Goal: Task Accomplishment & Management: Manage account settings

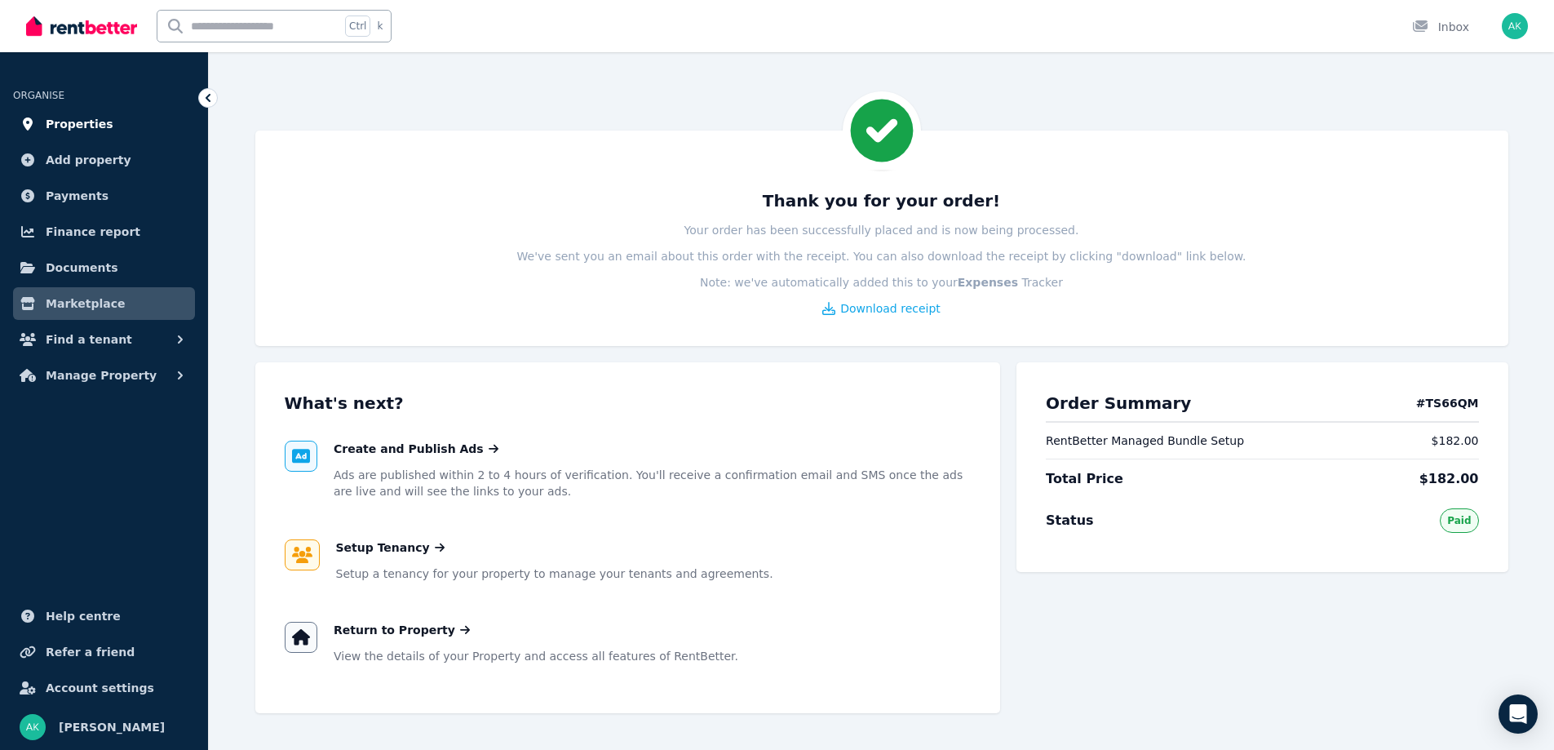
click at [93, 123] on span "Properties" at bounding box center [80, 124] width 68 height 20
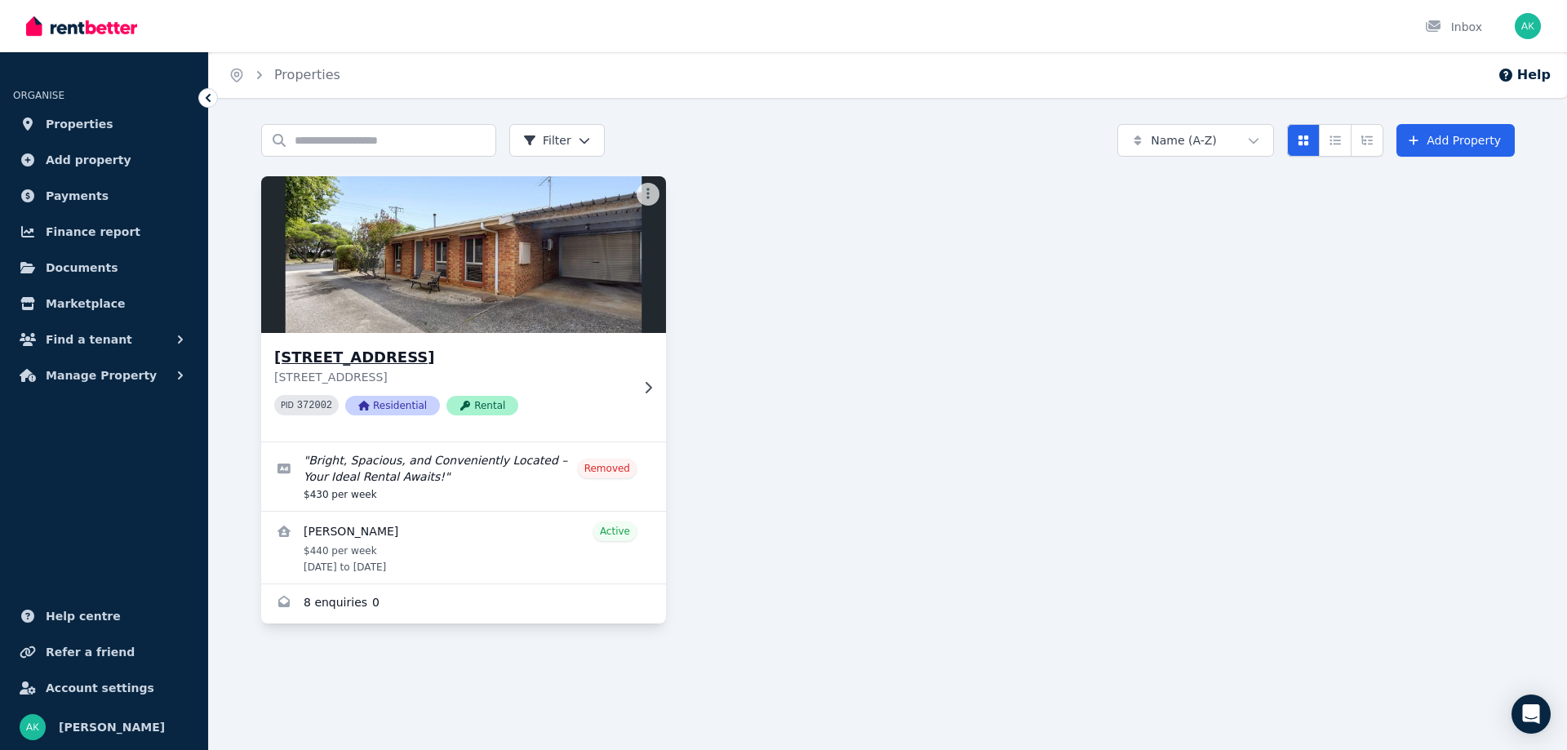
click at [521, 388] on div "[STREET_ADDRESS] PID 372002 Residential Rental" at bounding box center [452, 387] width 356 height 82
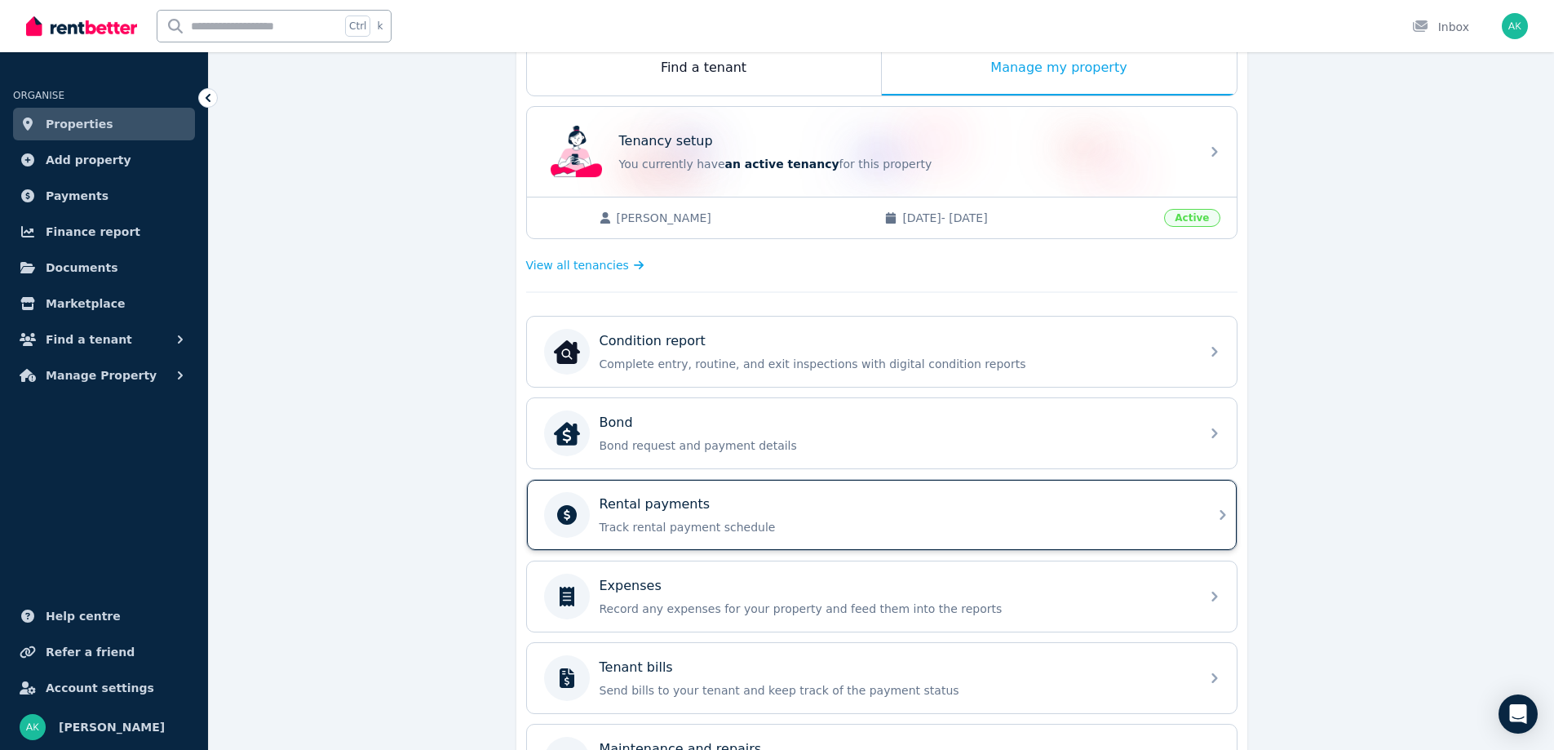
scroll to position [326, 0]
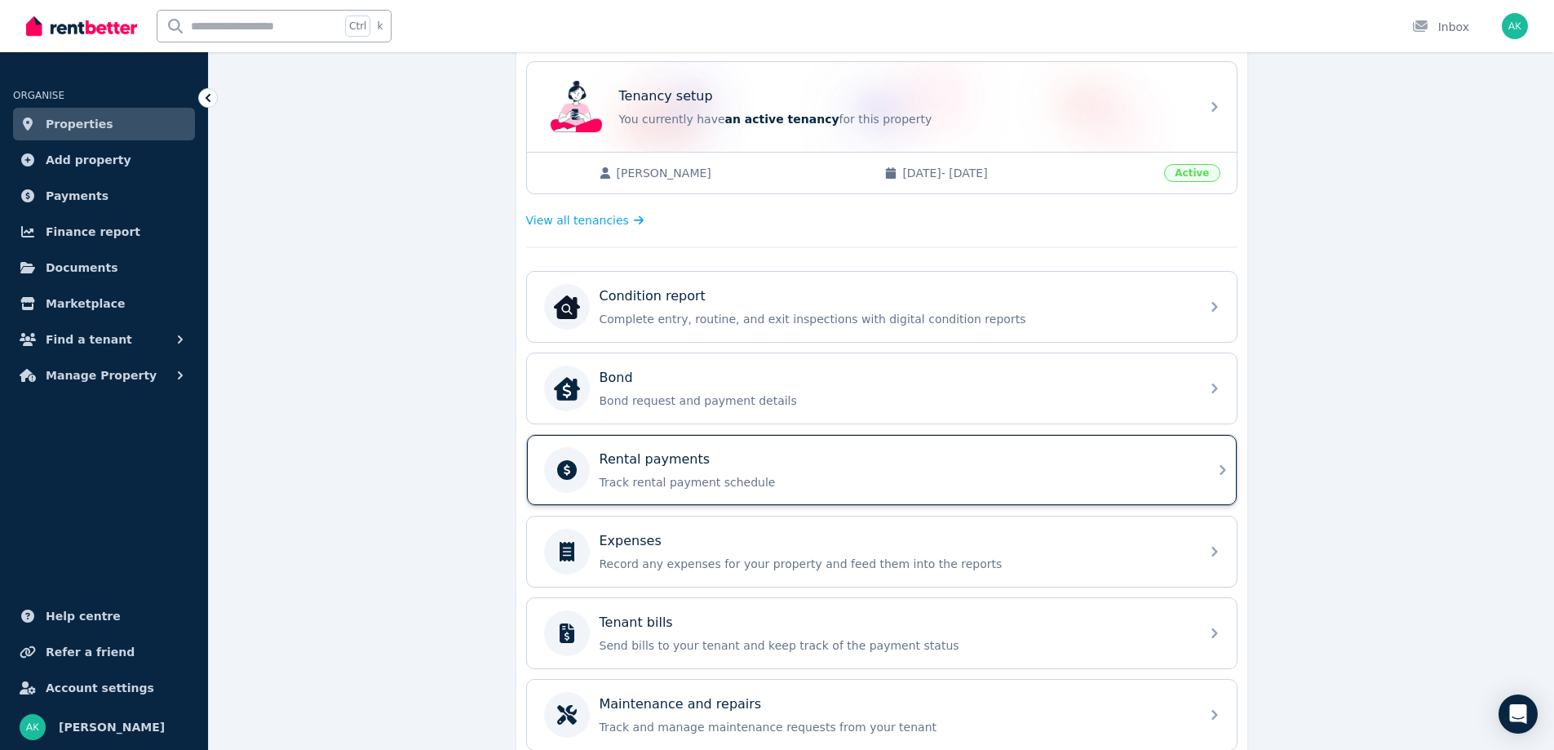
click at [984, 477] on p "Track rental payment schedule" at bounding box center [895, 482] width 591 height 16
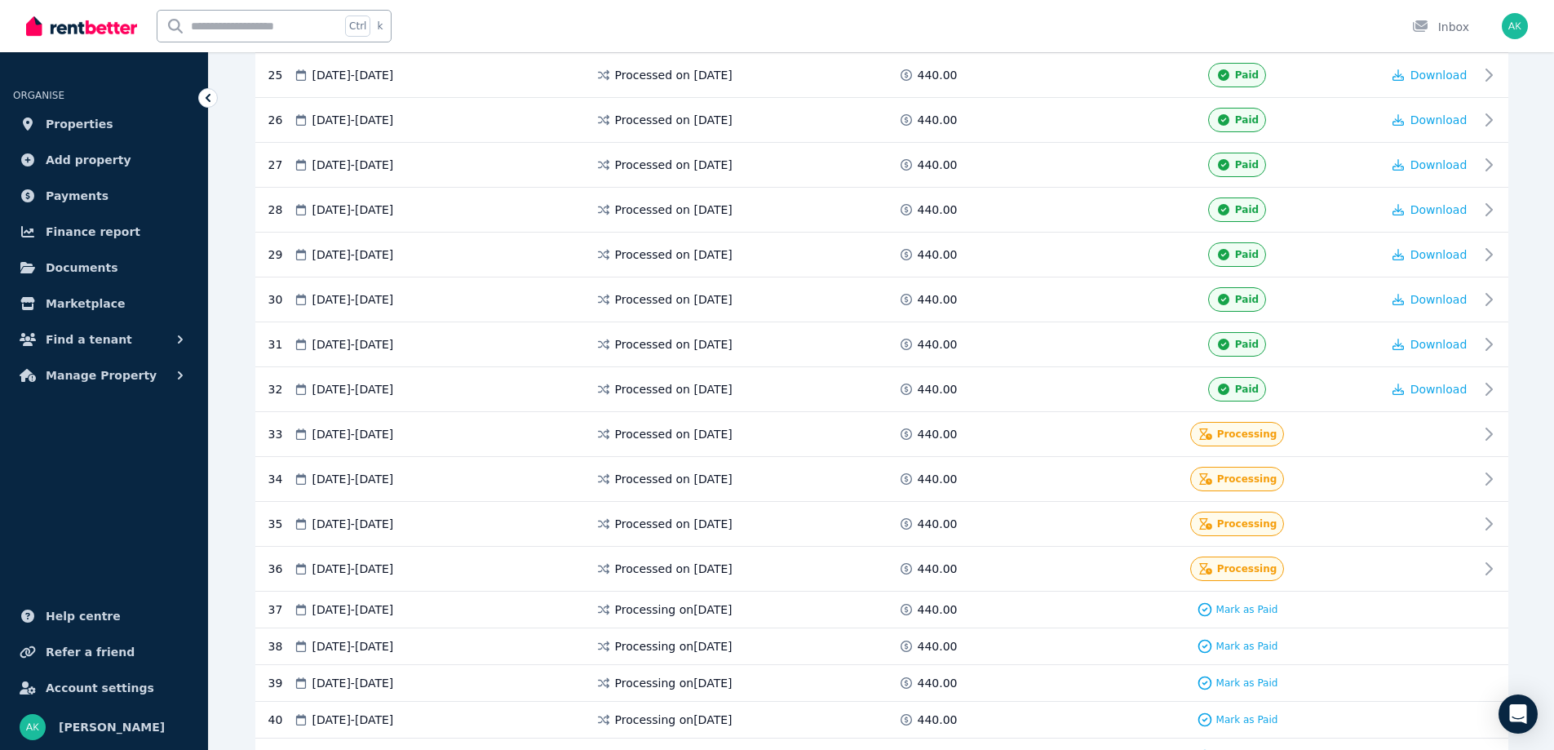
scroll to position [1387, 0]
